Goal: Transaction & Acquisition: Purchase product/service

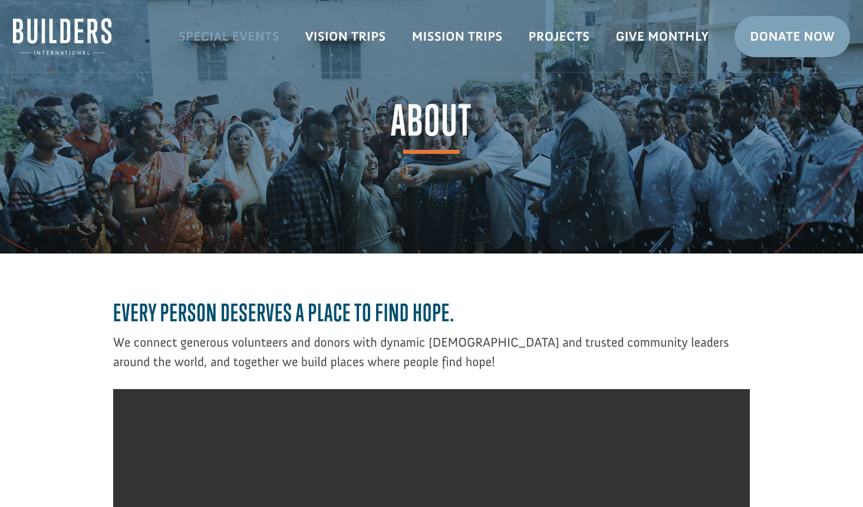
click at [192, 34] on link "Special Events" at bounding box center [229, 36] width 127 height 34
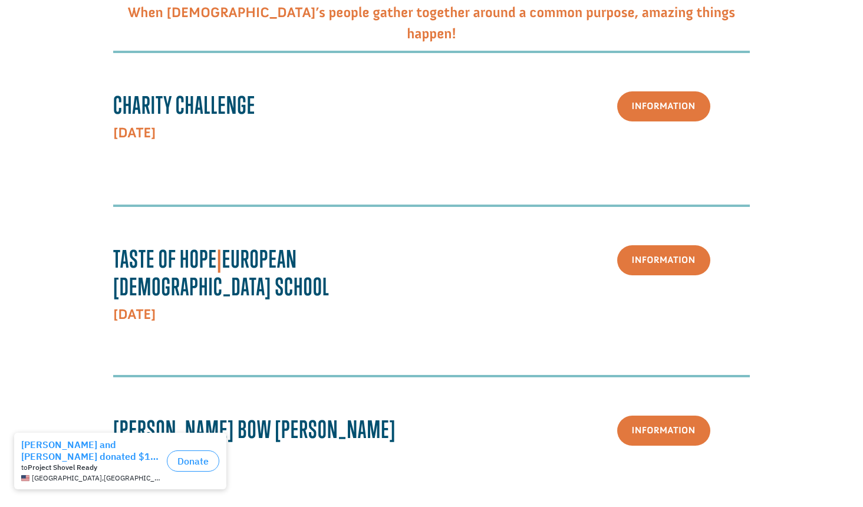
scroll to position [354, 0]
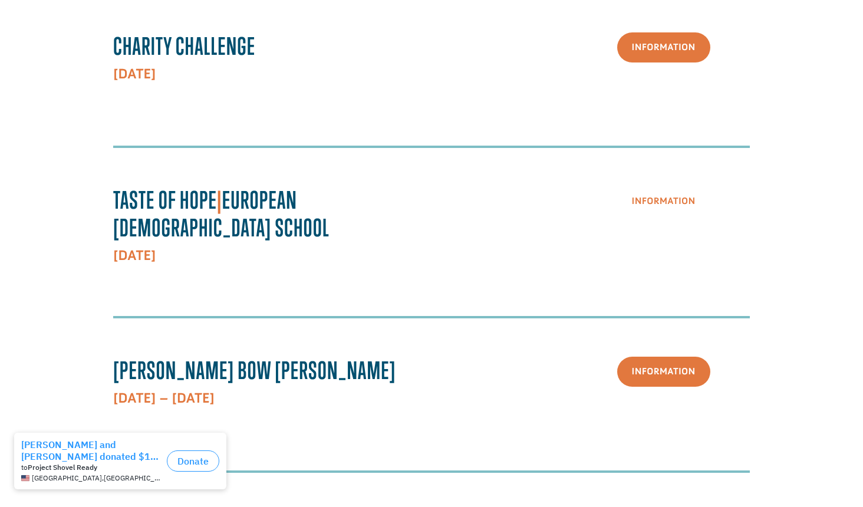
click at [682, 206] on link "Information" at bounding box center [663, 201] width 93 height 30
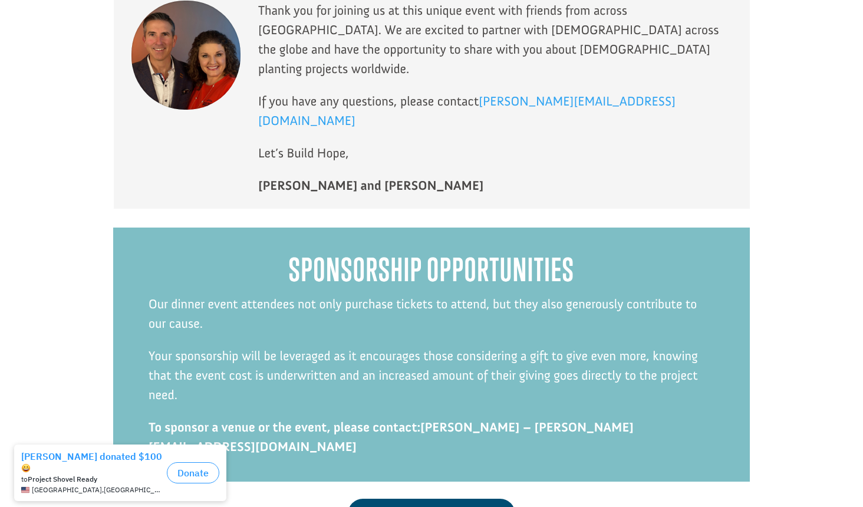
scroll to position [2787, 0]
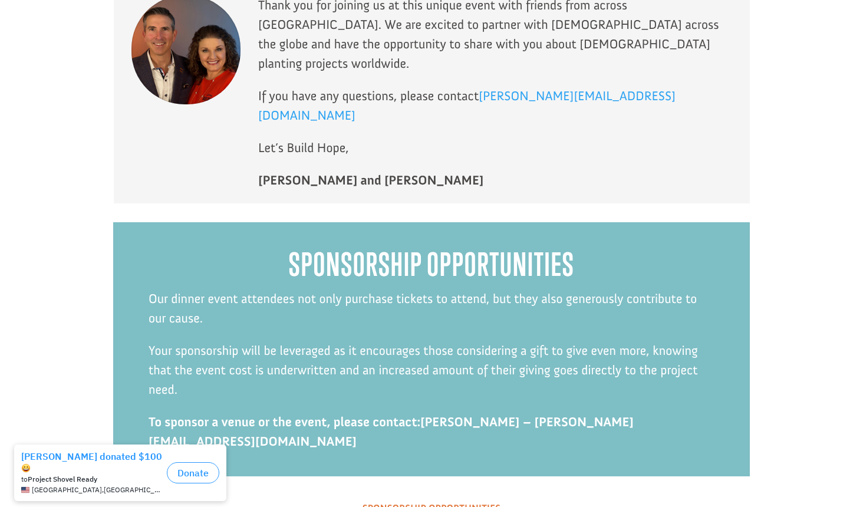
click at [434, 493] on link "Sponsorship Opportunities" at bounding box center [431, 508] width 167 height 30
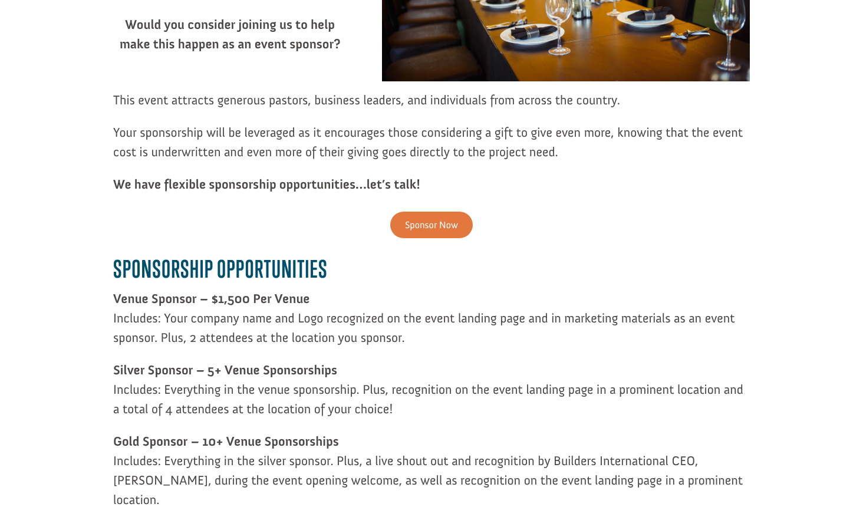
scroll to position [354, 0]
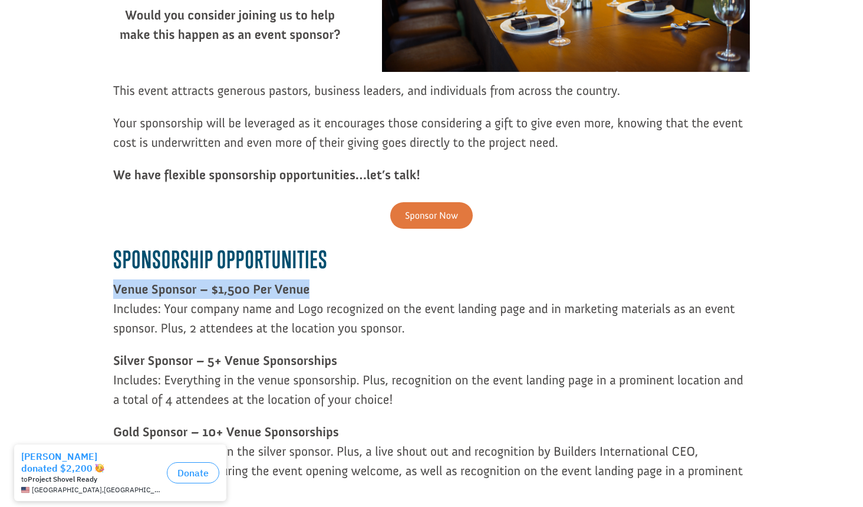
drag, startPoint x: 115, startPoint y: 287, endPoint x: 323, endPoint y: 288, distance: 208.1
click at [323, 288] on p "Venue Sponsor – $1,500 Per Venue Includes: Your company name and Logo recognize…" at bounding box center [431, 314] width 637 height 71
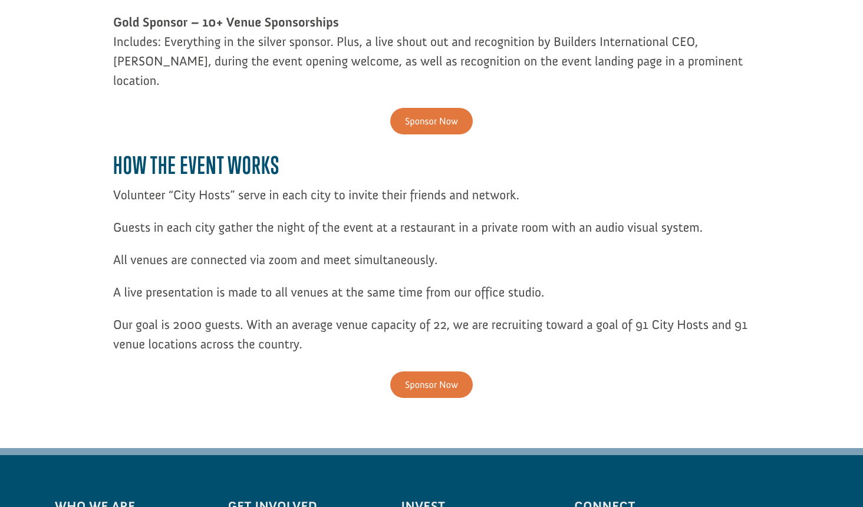
scroll to position [766, 0]
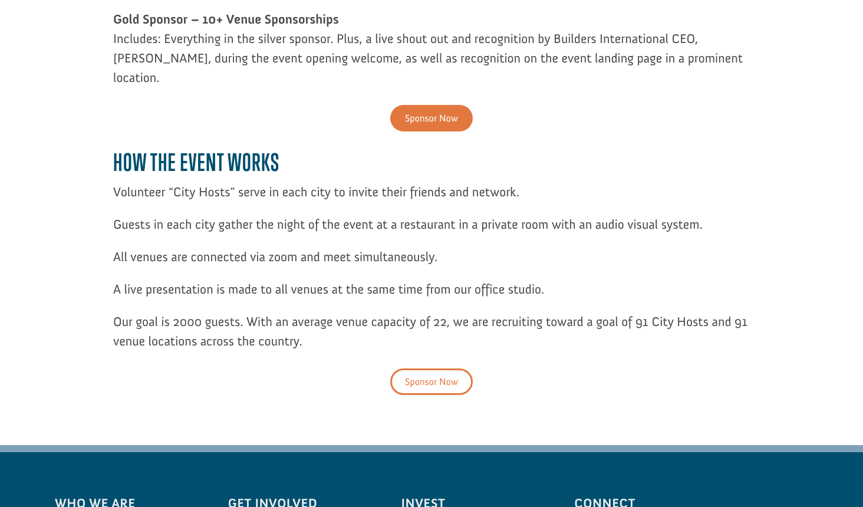
click at [435, 368] on link "Sponsor Now" at bounding box center [431, 381] width 83 height 27
